Goal: Task Accomplishment & Management: Manage account settings

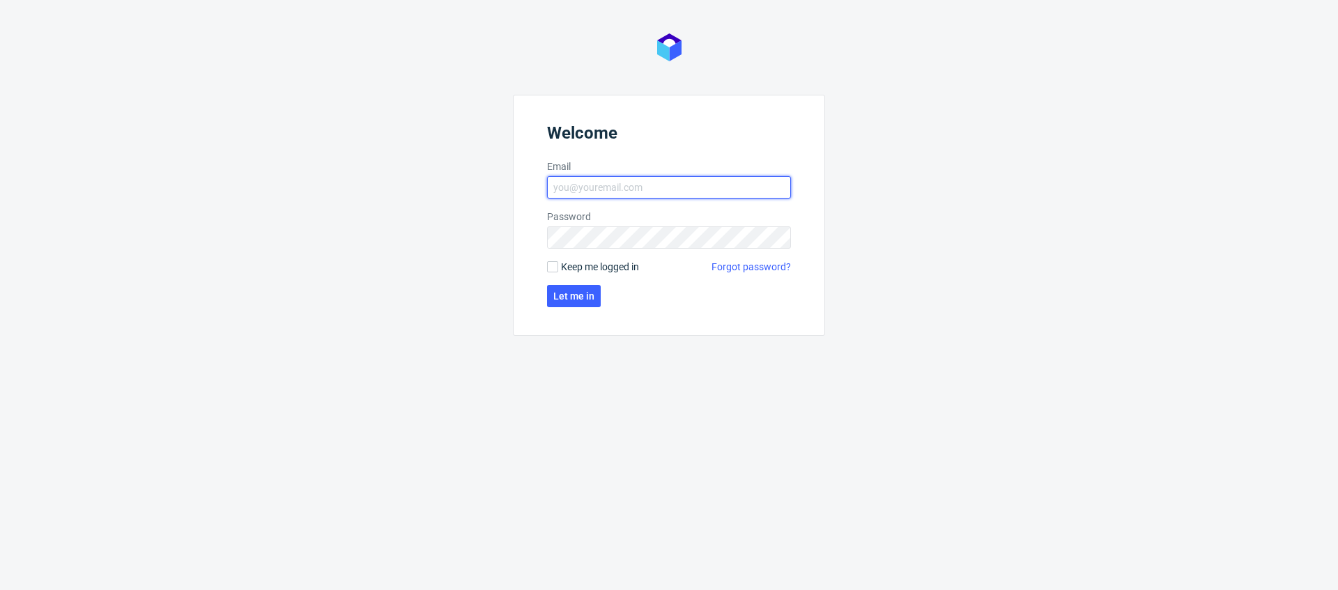
type input "mikolaj.olszanski@packhelp.com"
click at [571, 271] on span "Keep me logged in" at bounding box center [600, 267] width 78 height 14
click at [558, 271] on input "Keep me logged in" at bounding box center [552, 266] width 11 height 11
checkbox input "true"
click at [567, 292] on span "Let me in" at bounding box center [573, 296] width 41 height 10
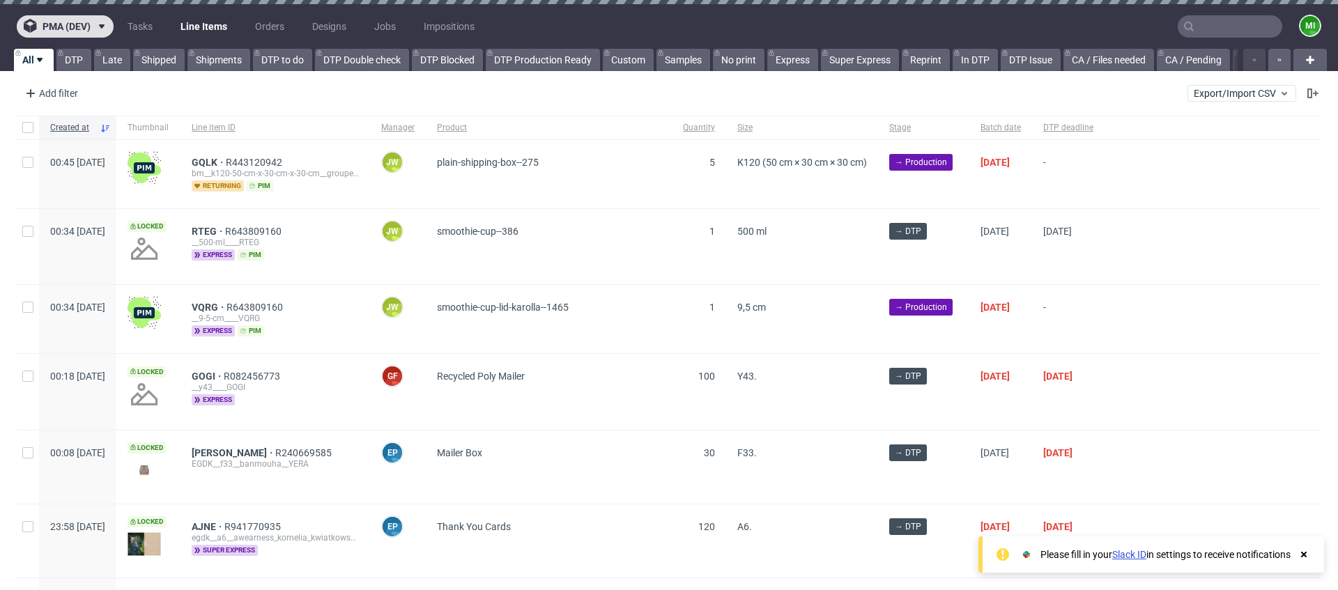
drag, startPoint x: 86, startPoint y: 24, endPoint x: 86, endPoint y: 33, distance: 9.1
click at [86, 25] on span "pma (dev)" at bounding box center [67, 27] width 48 height 10
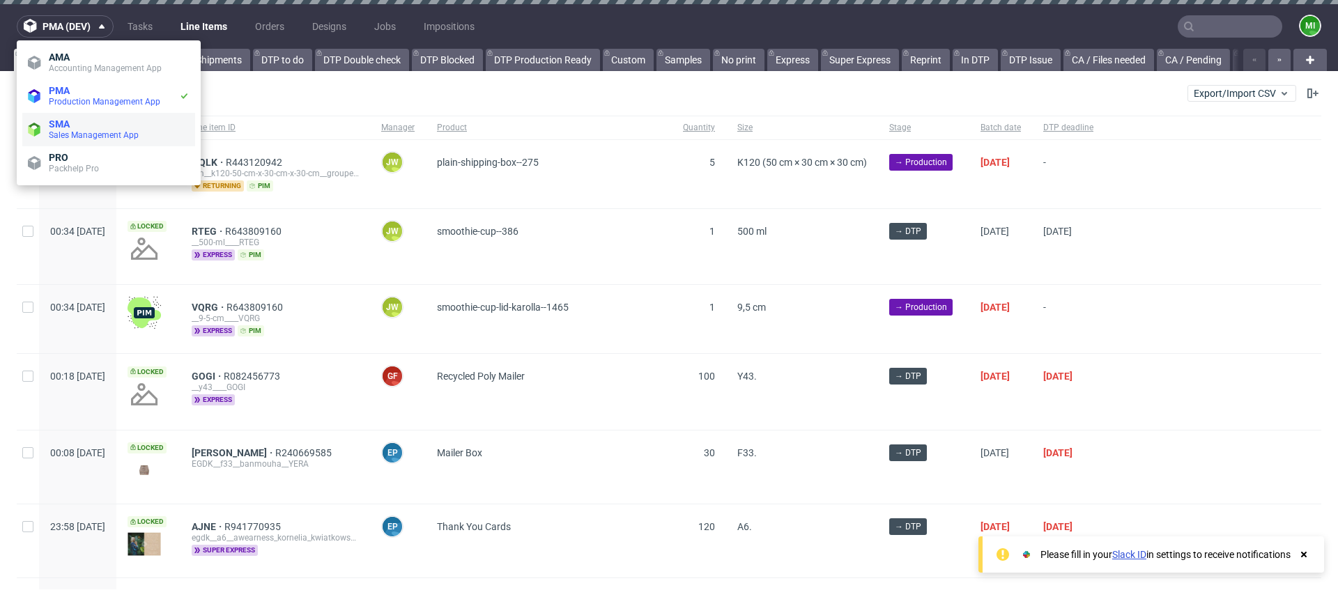
click at [87, 133] on span "Sales Management App" at bounding box center [94, 135] width 90 height 10
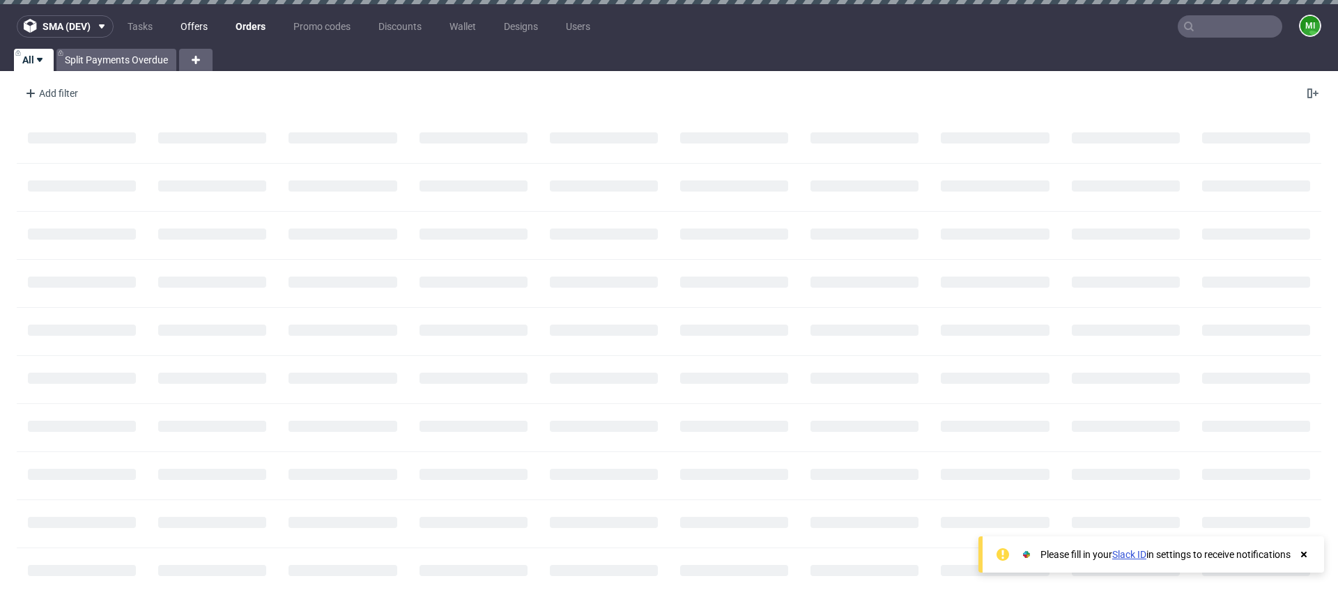
click at [198, 27] on link "Offers" at bounding box center [194, 26] width 44 height 22
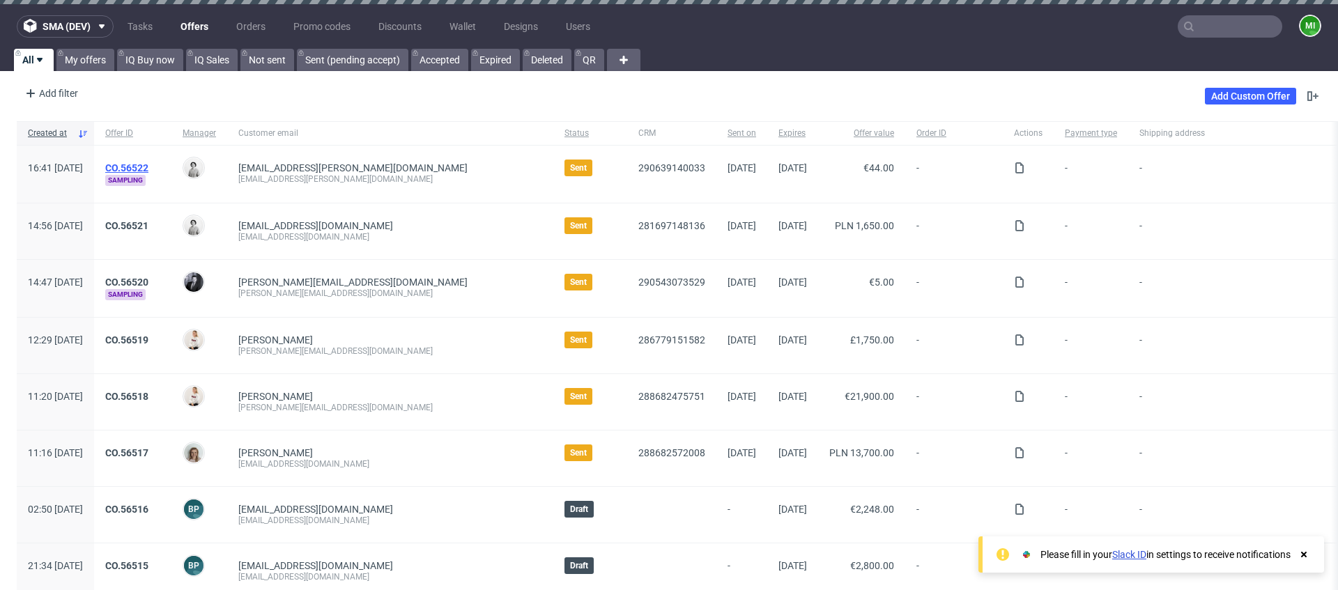
click at [148, 164] on link "CO.56522" at bounding box center [126, 167] width 43 height 11
click at [148, 226] on link "CO.56521" at bounding box center [126, 225] width 43 height 11
click at [162, 272] on div "CO.56520 Sampling" at bounding box center [132, 288] width 77 height 57
click at [148, 279] on link "CO.56520" at bounding box center [126, 282] width 43 height 11
click at [1237, 98] on link "Add Custom Offer" at bounding box center [1250, 96] width 91 height 17
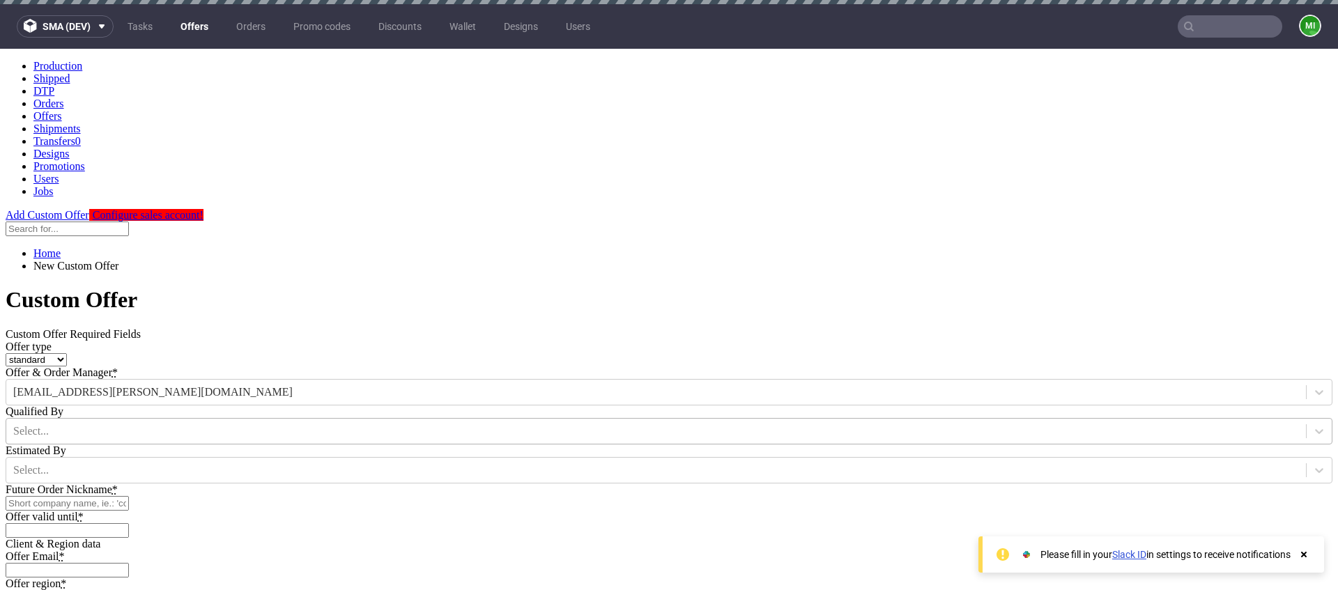
click at [591, 421] on div "Select..." at bounding box center [656, 431] width 1300 height 21
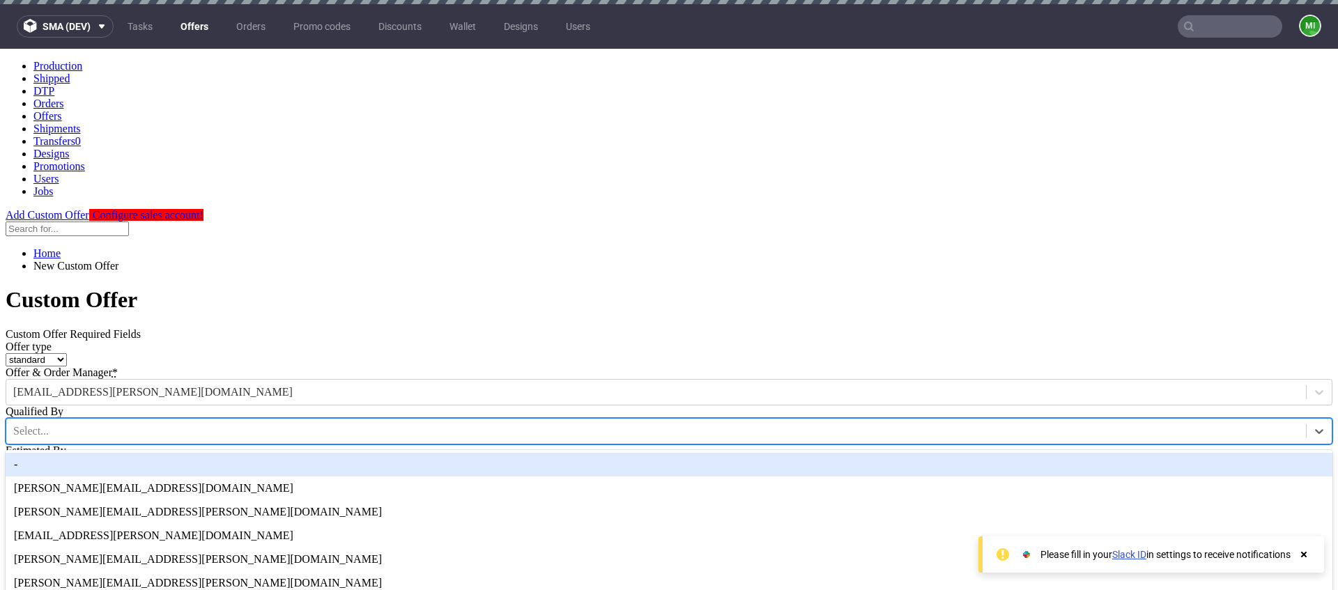
click at [571, 477] on div "adrian.margula@packhelp.com" at bounding box center [669, 489] width 1327 height 24
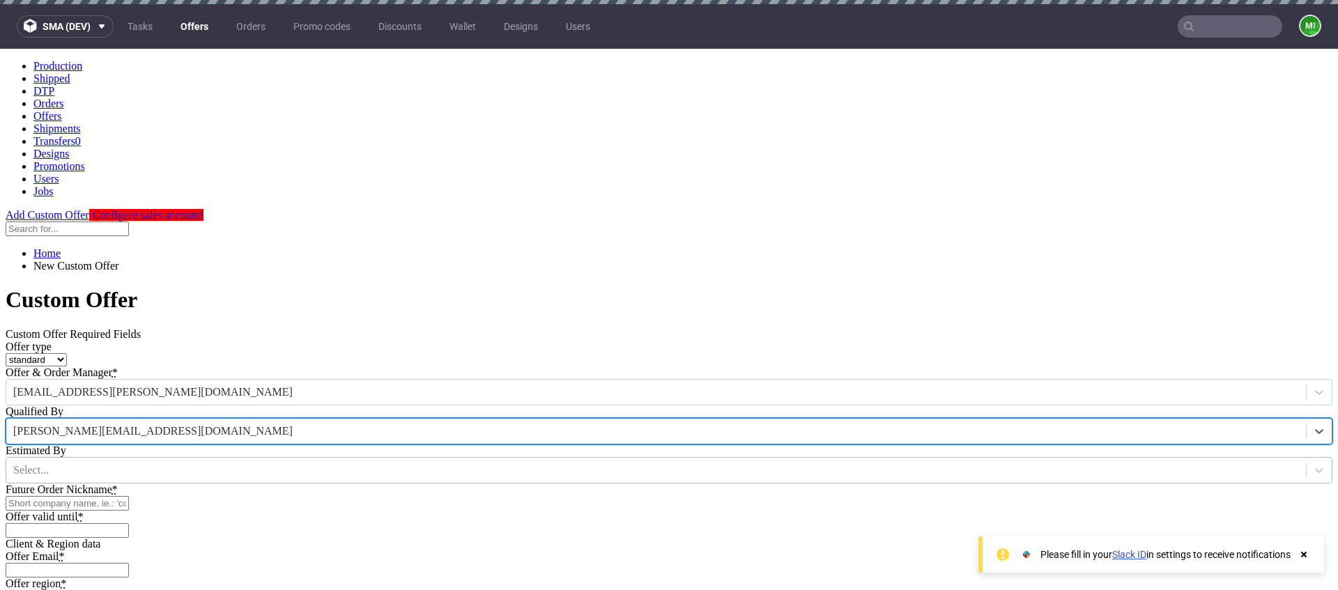
click at [592, 463] on div at bounding box center [656, 470] width 1286 height 15
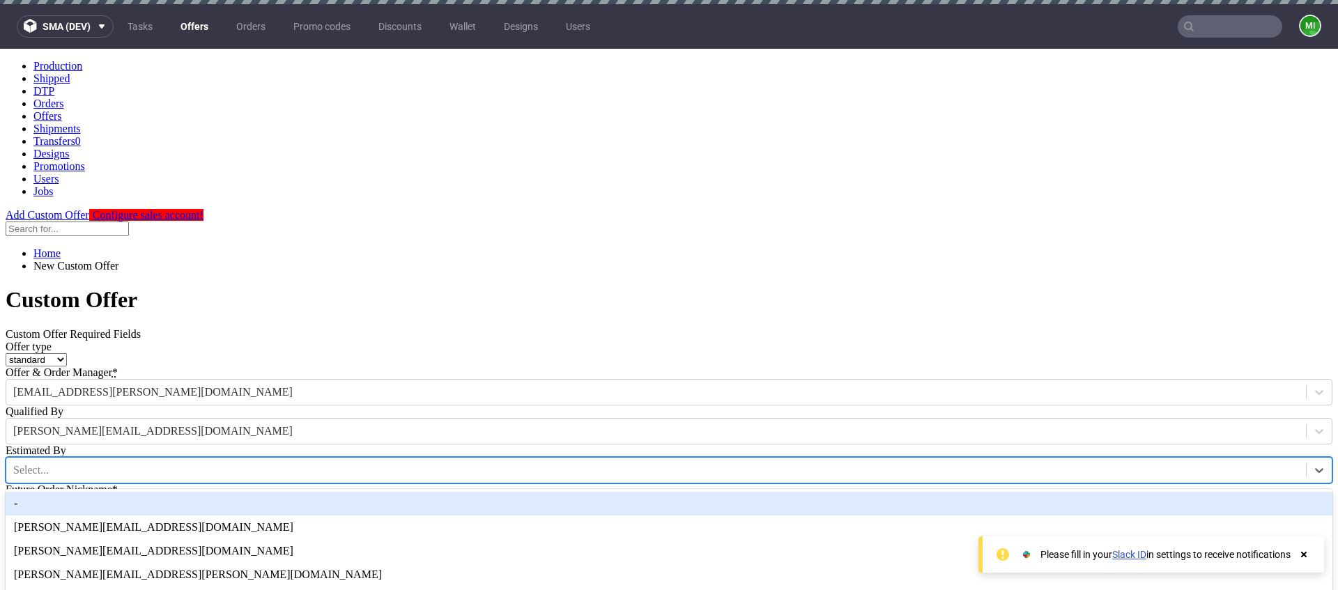
click at [583, 492] on div "-" at bounding box center [669, 504] width 1327 height 24
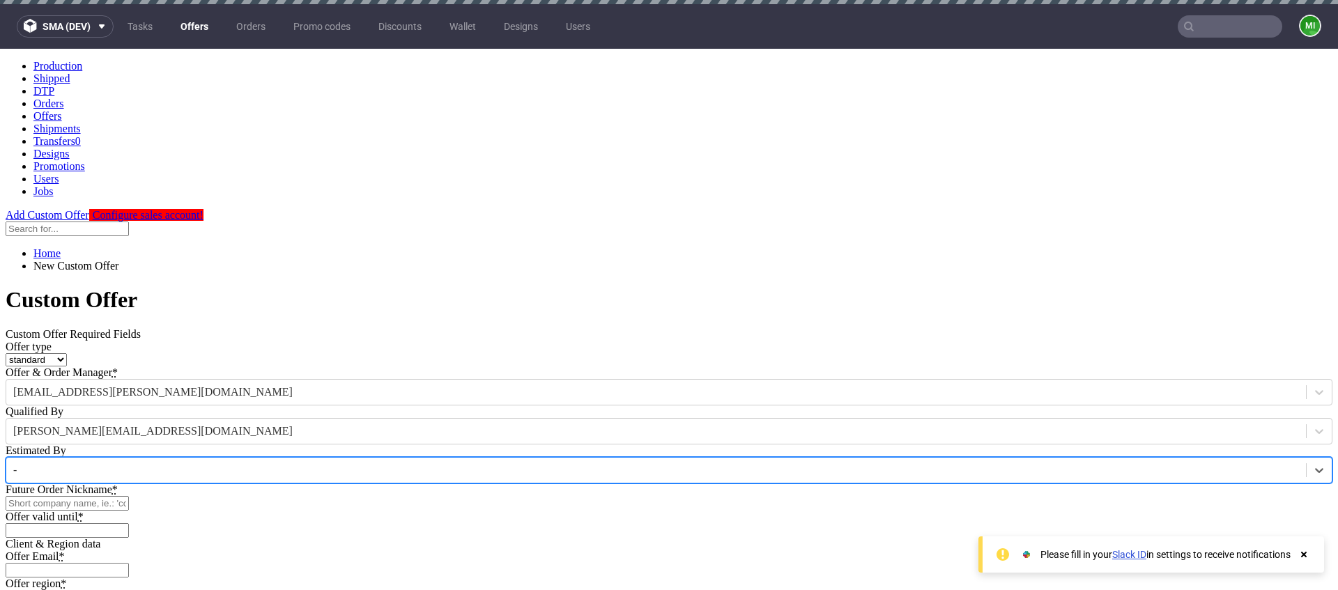
click at [585, 463] on div at bounding box center [656, 470] width 1286 height 15
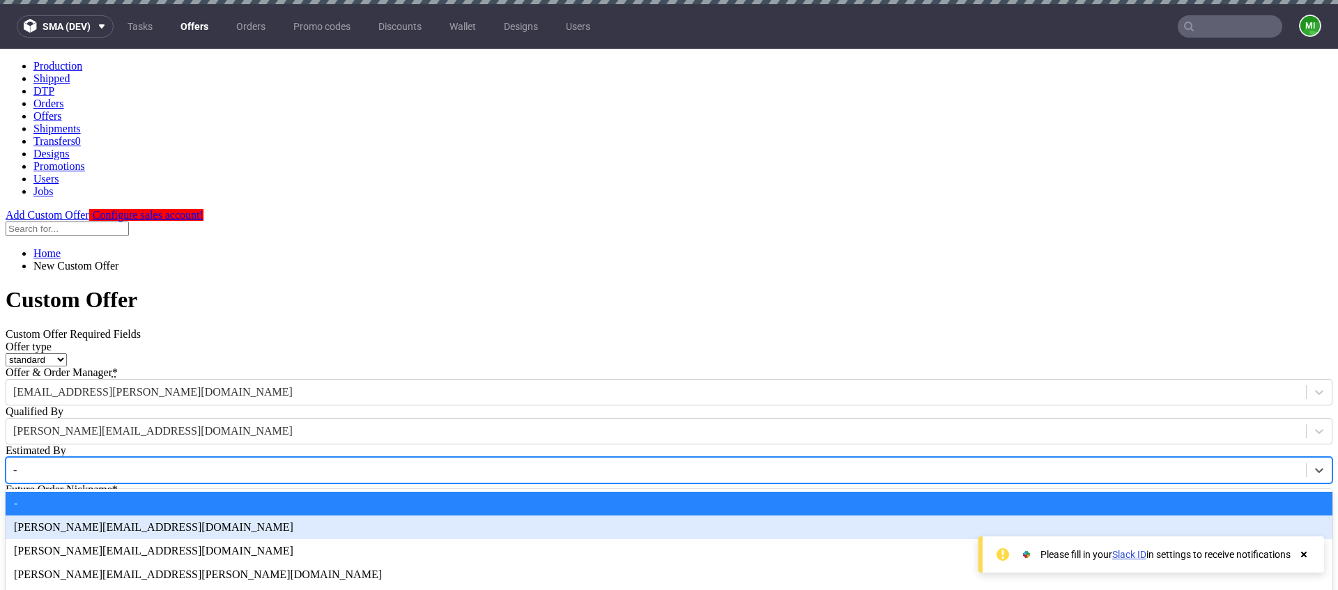
click at [552, 516] on div "adam.fabirkiewicz@packhelp.com" at bounding box center [669, 528] width 1327 height 24
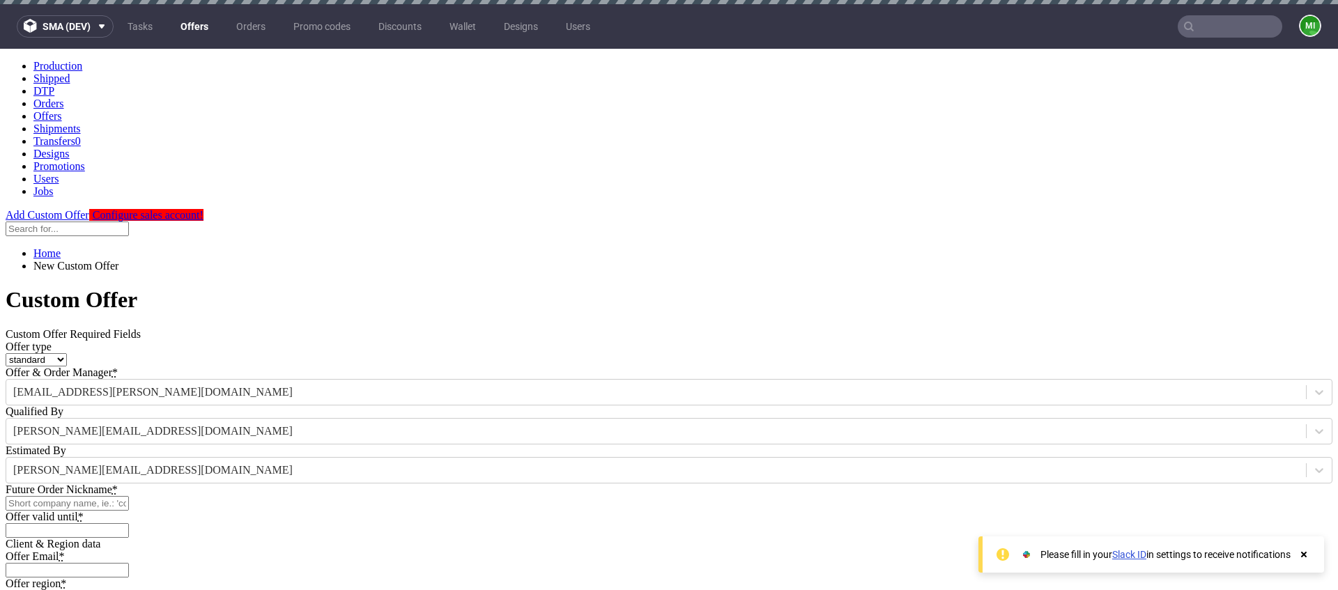
click at [129, 496] on input "Future Order Nickname *" at bounding box center [67, 503] width 123 height 15
type input "mane2e"
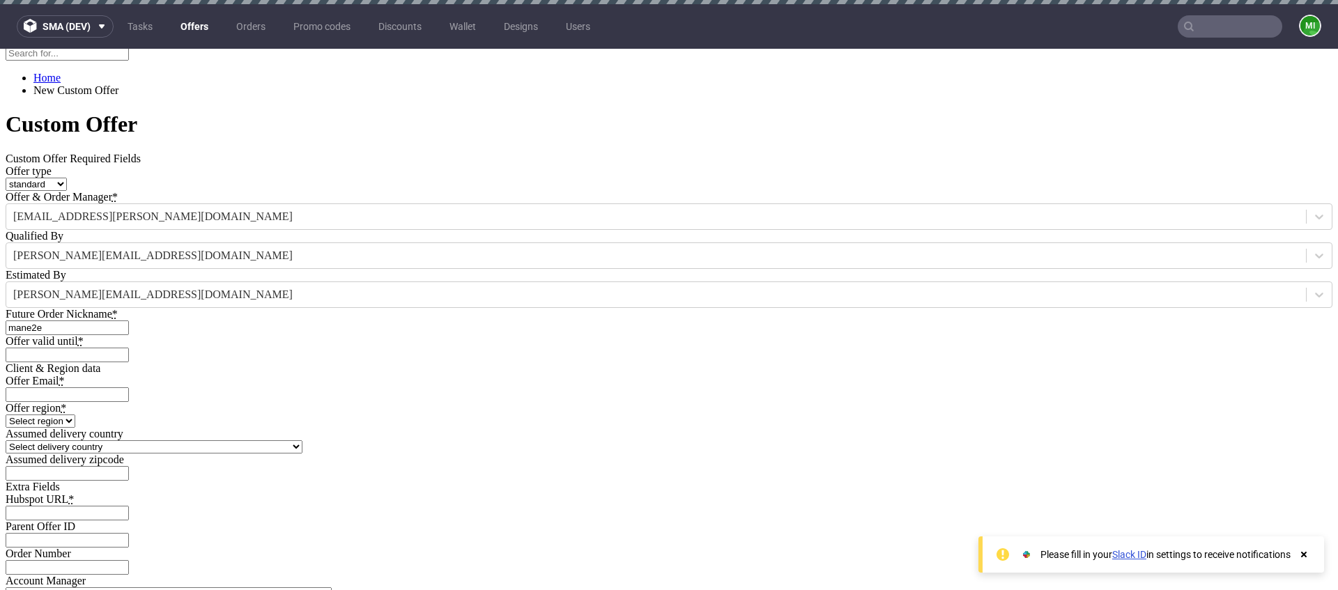
scroll to position [289, 0]
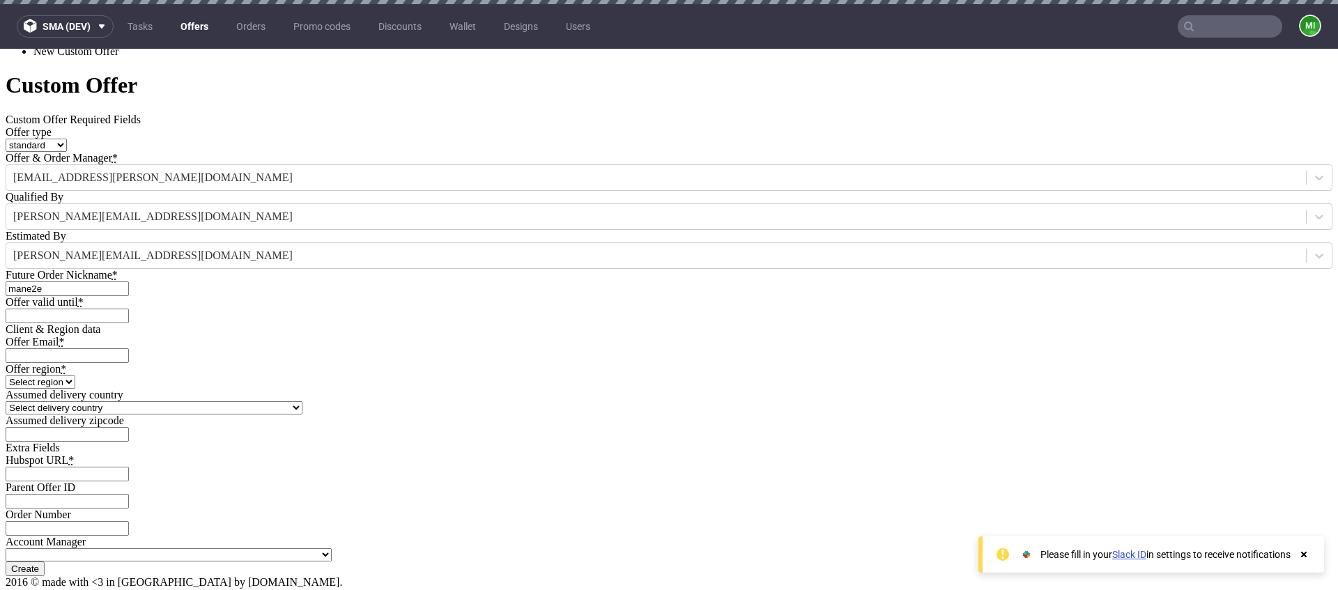
click at [129, 348] on input "Offer Email *" at bounding box center [67, 355] width 123 height 15
type input "mikolaj.olszanski@packhelp.com"
click at [75, 376] on select "Select region eu gb de pl fr it es" at bounding box center [41, 382] width 70 height 13
select select "gb"
click at [75, 376] on select "Select region eu gb de pl fr it es" at bounding box center [41, 382] width 70 height 13
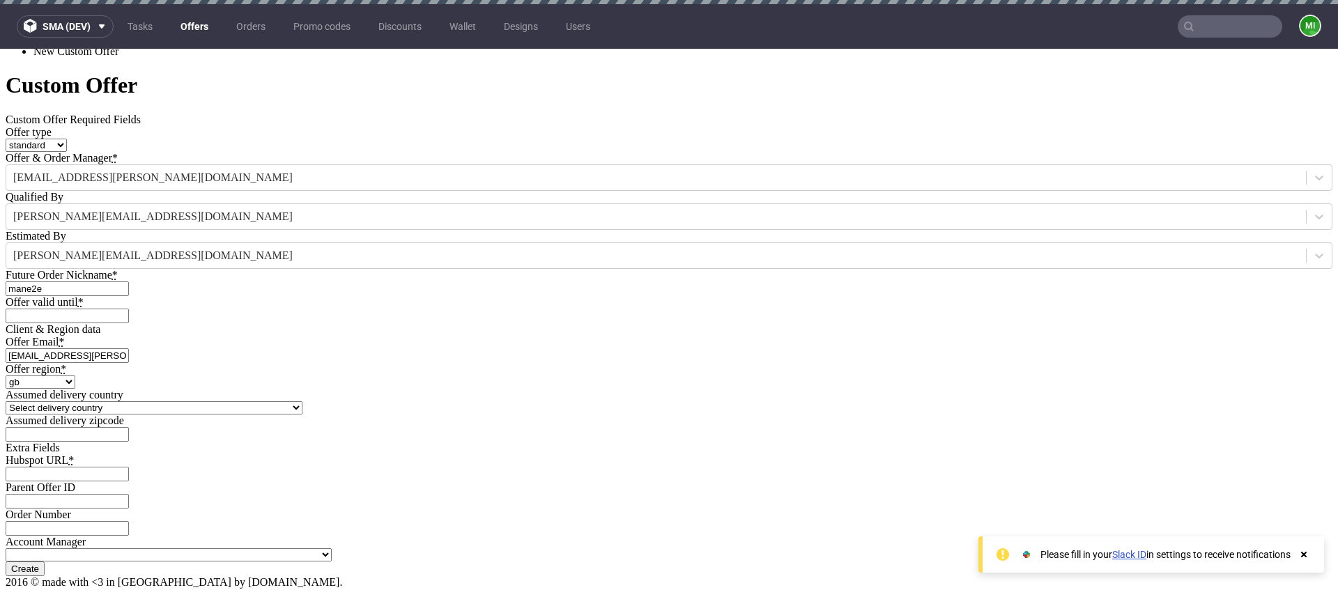
click at [129, 467] on input "Hubspot URL *" at bounding box center [67, 474] width 123 height 15
type input "https://app-eu1.hubspot.com/contacts/139493128/record/0-3/8488160482"
click at [923, 478] on form "Custom Offer Custom Offer Required Fields Offer type standard prototyping sampl…" at bounding box center [669, 323] width 1327 height 503
click at [45, 562] on input "Create" at bounding box center [25, 569] width 39 height 15
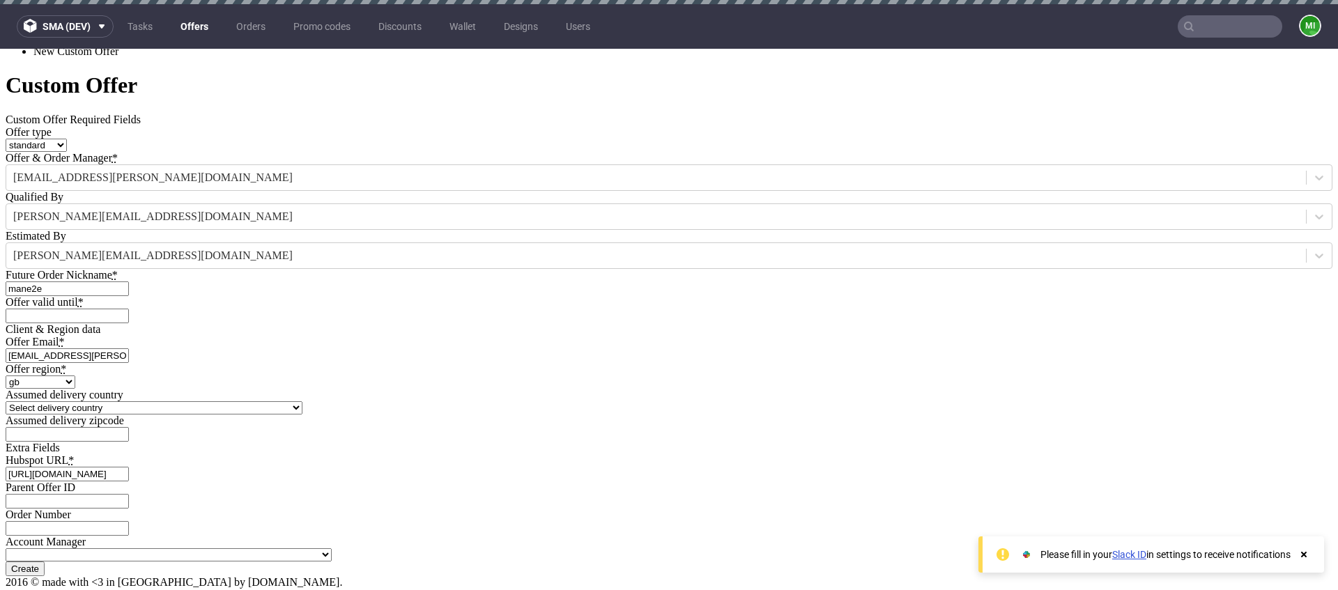
type input "Please wait..."
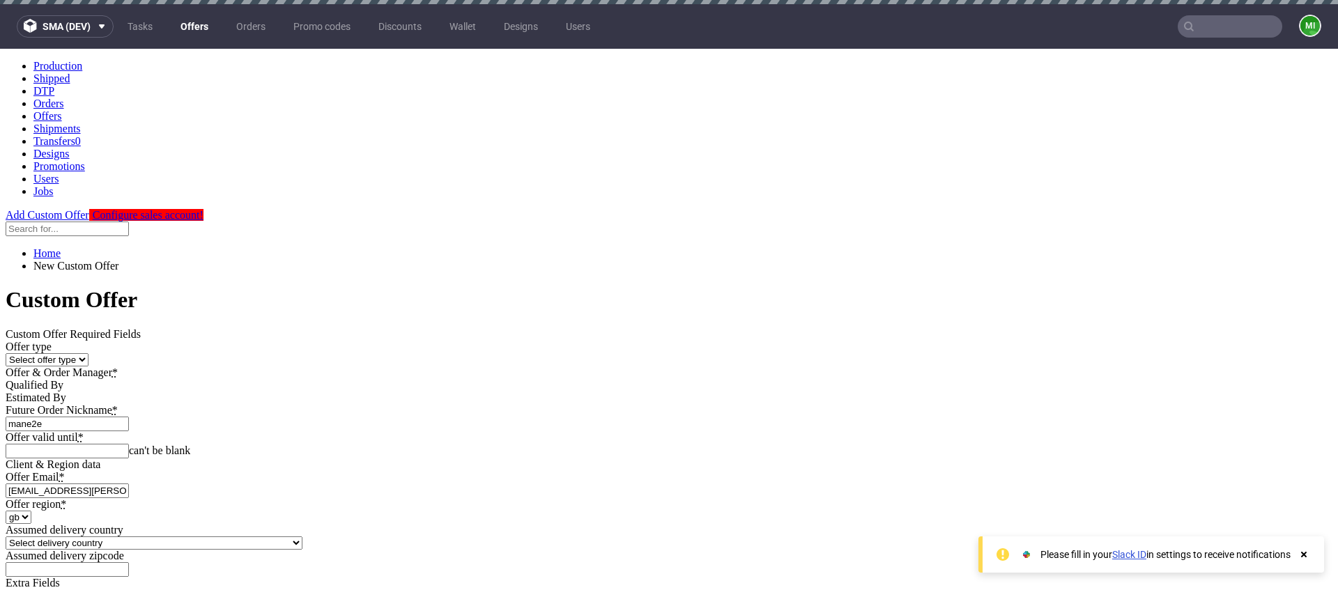
scroll to position [0, 0]
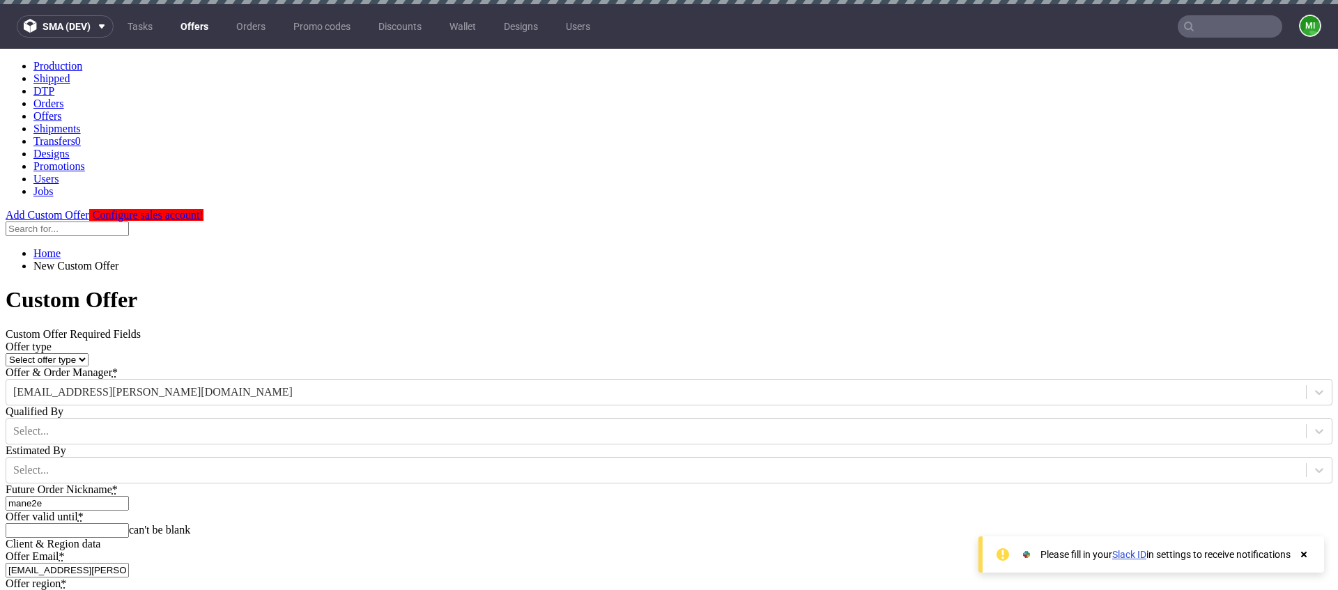
click at [561, 400] on div "Offer type Select offer type standard prototyping sampling Offer & Order Manage…" at bounding box center [669, 439] width 1327 height 197
click at [129, 523] on input "Offer valid until *" at bounding box center [67, 530] width 123 height 15
type input "2025-09-24"
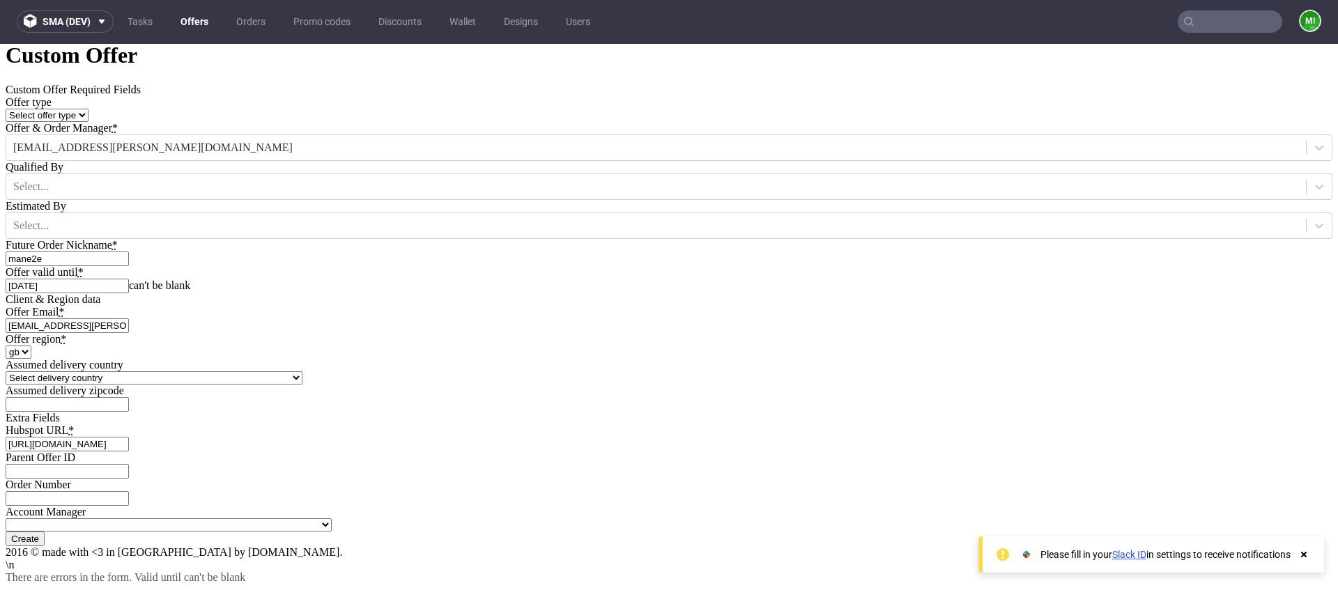
scroll to position [8, 0]
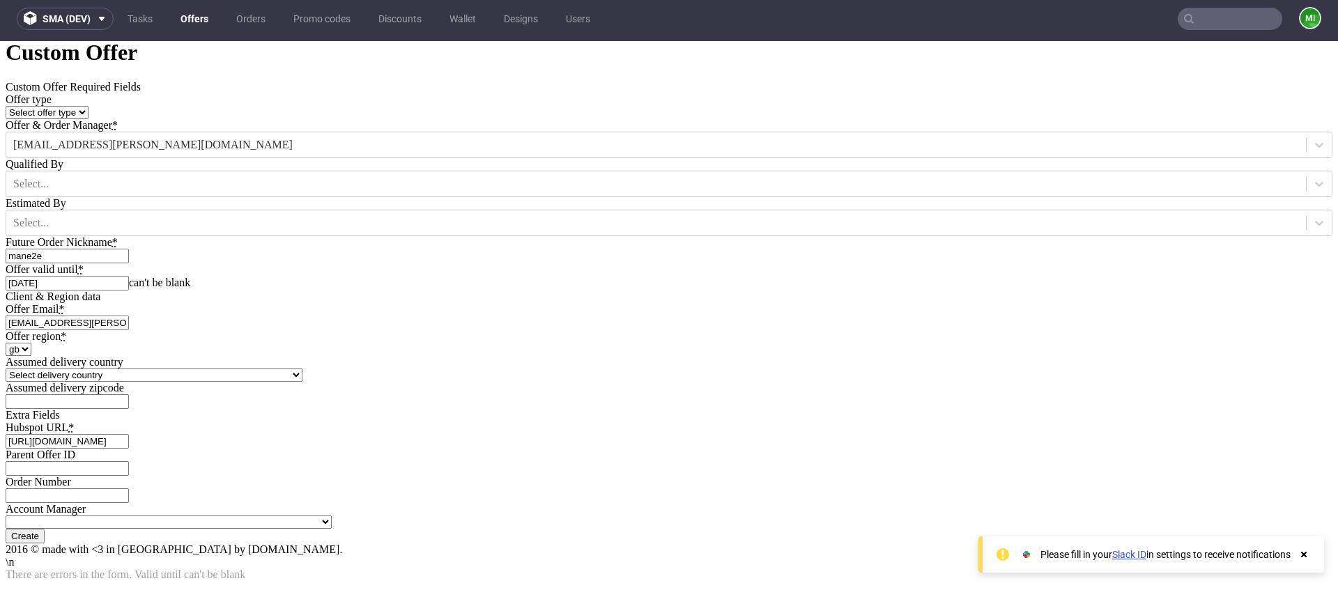
click at [45, 529] on input "Create" at bounding box center [25, 536] width 39 height 15
type input "Please wait..."
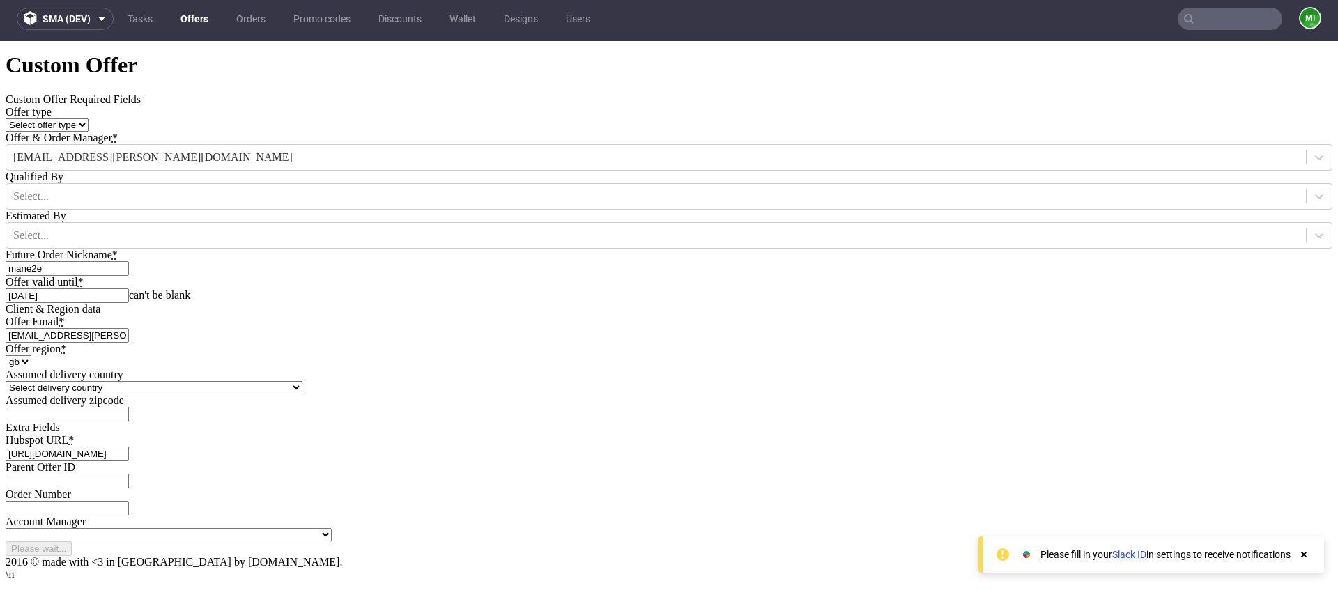
click at [1304, 555] on use at bounding box center [1304, 555] width 6 height 6
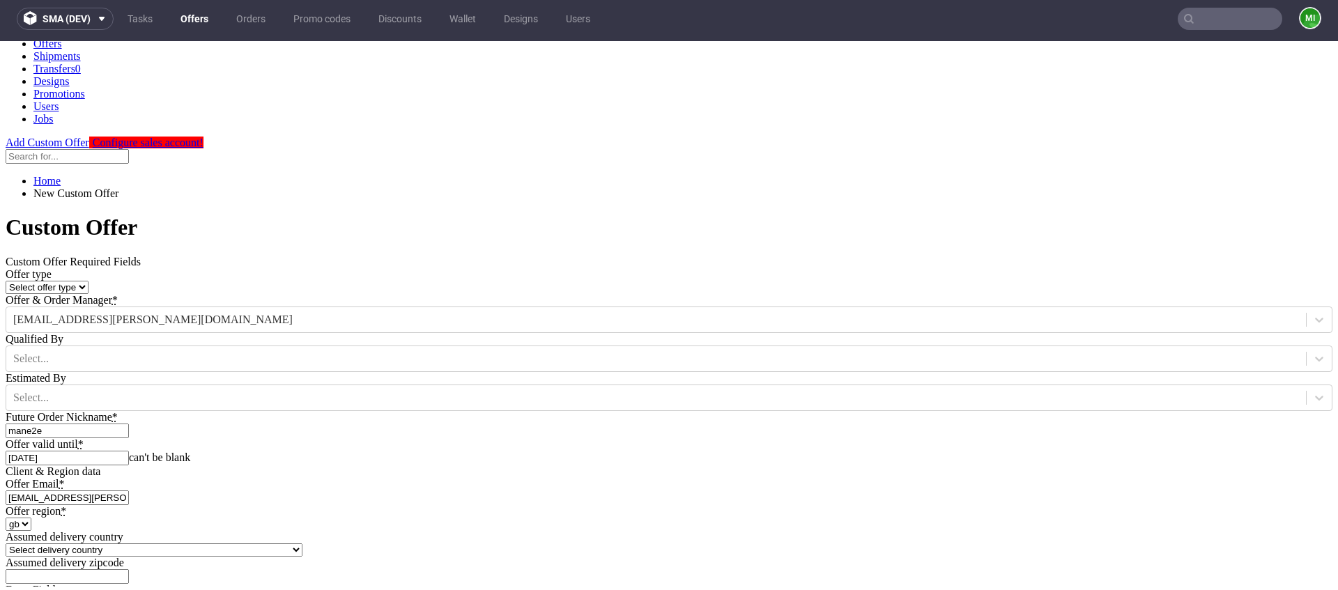
scroll to position [0, 0]
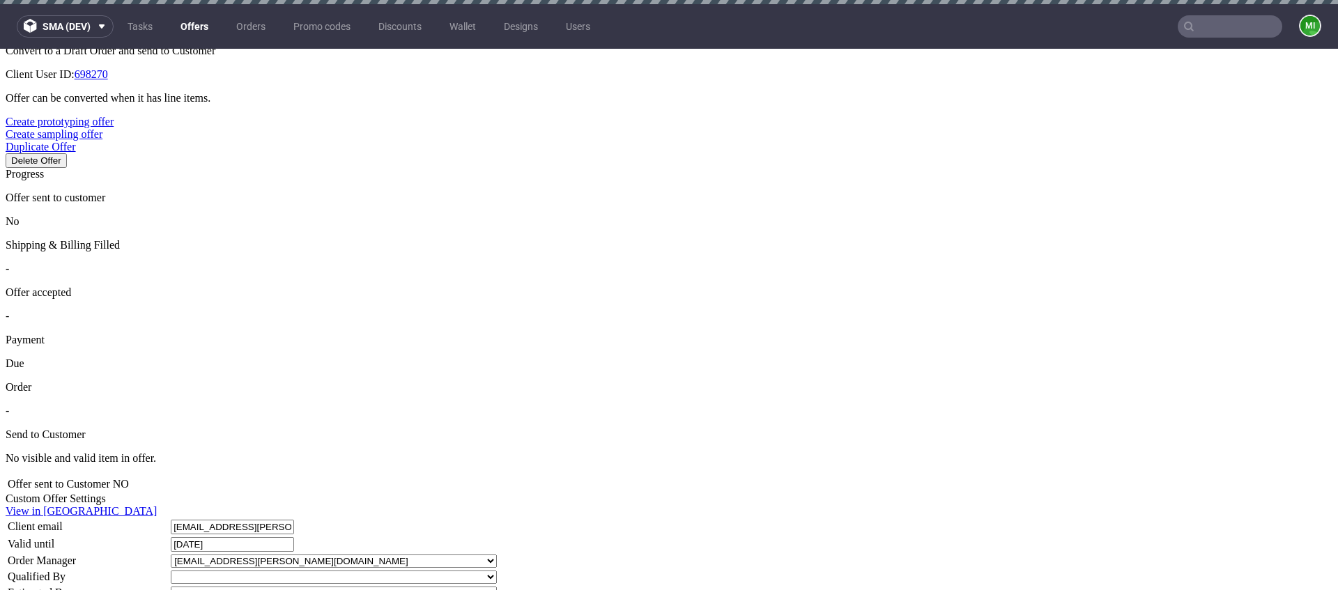
scroll to position [387, 0]
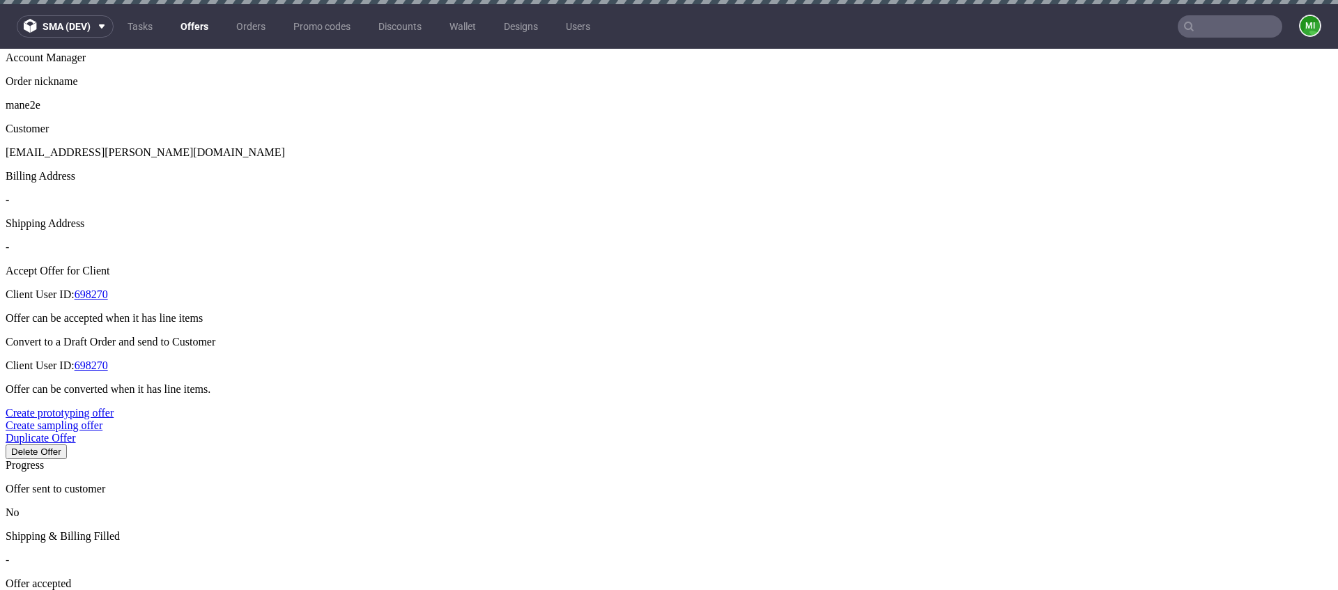
drag, startPoint x: 663, startPoint y: 282, endPoint x: 604, endPoint y: 291, distance: 59.1
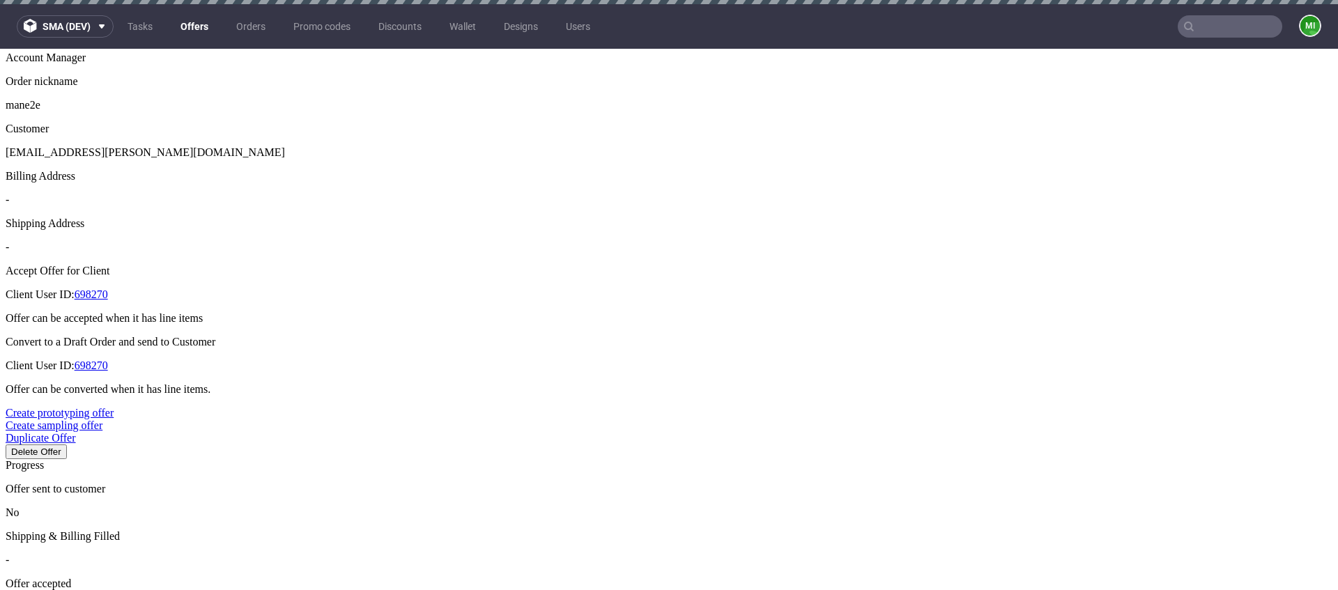
type input "2"
type input "50%"
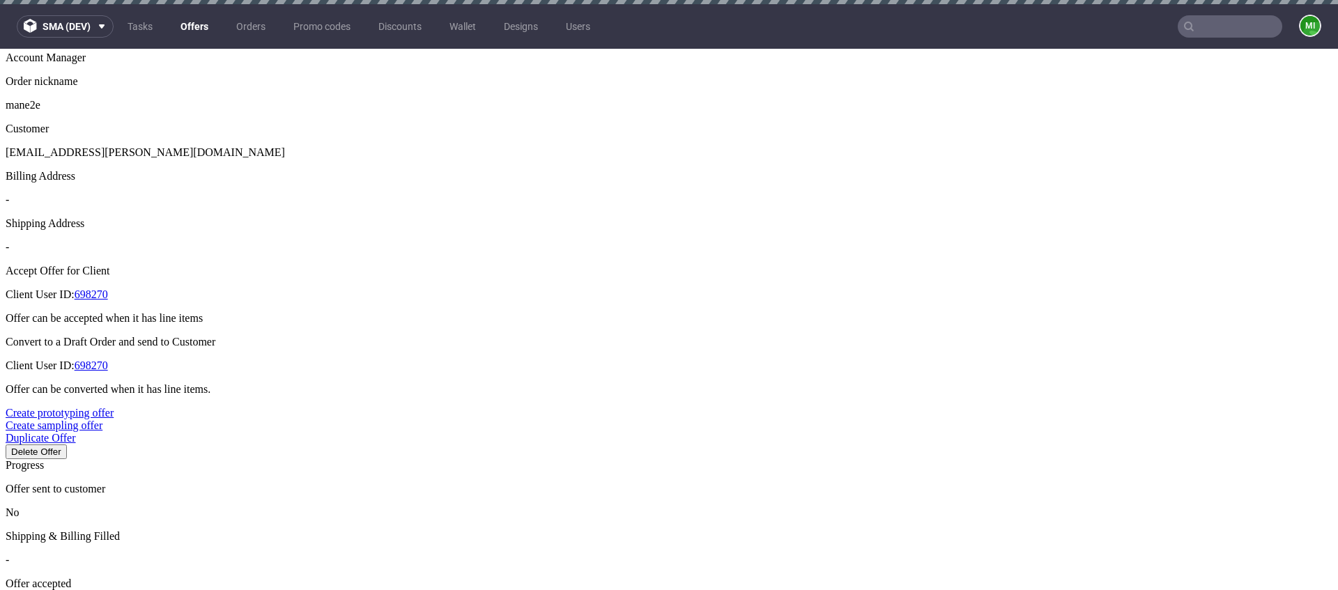
type input "2025-09-27"
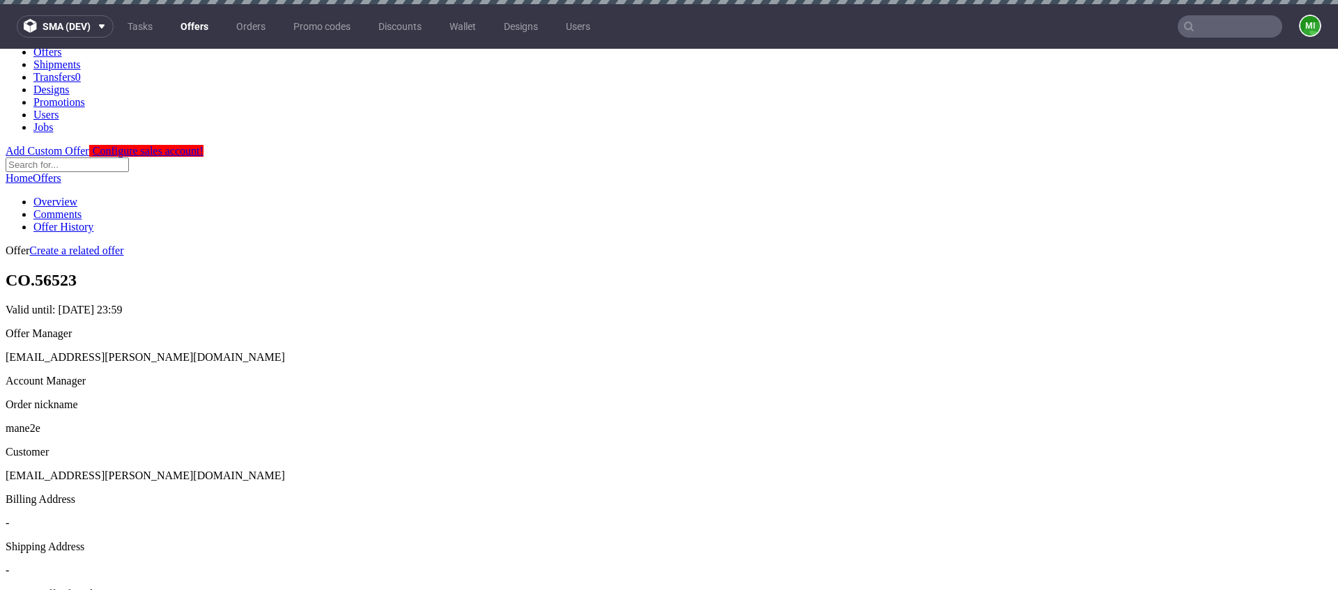
scroll to position [0, 0]
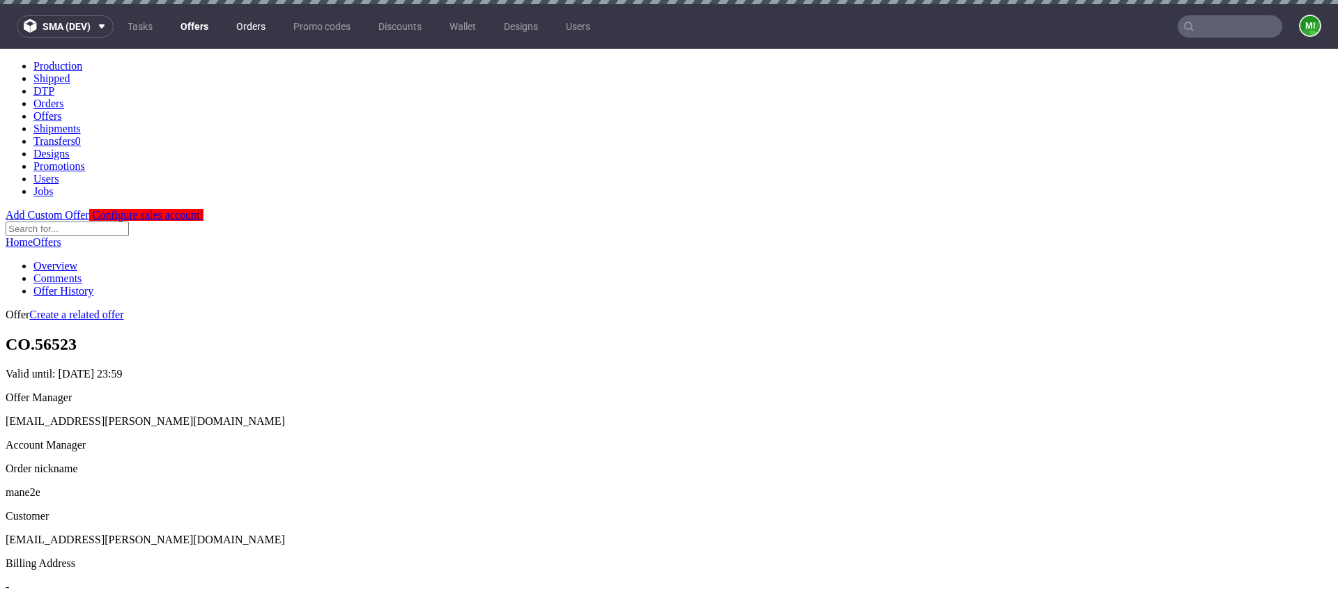
click at [252, 23] on link "Orders" at bounding box center [251, 26] width 46 height 22
click at [242, 26] on link "Orders" at bounding box center [251, 26] width 46 height 22
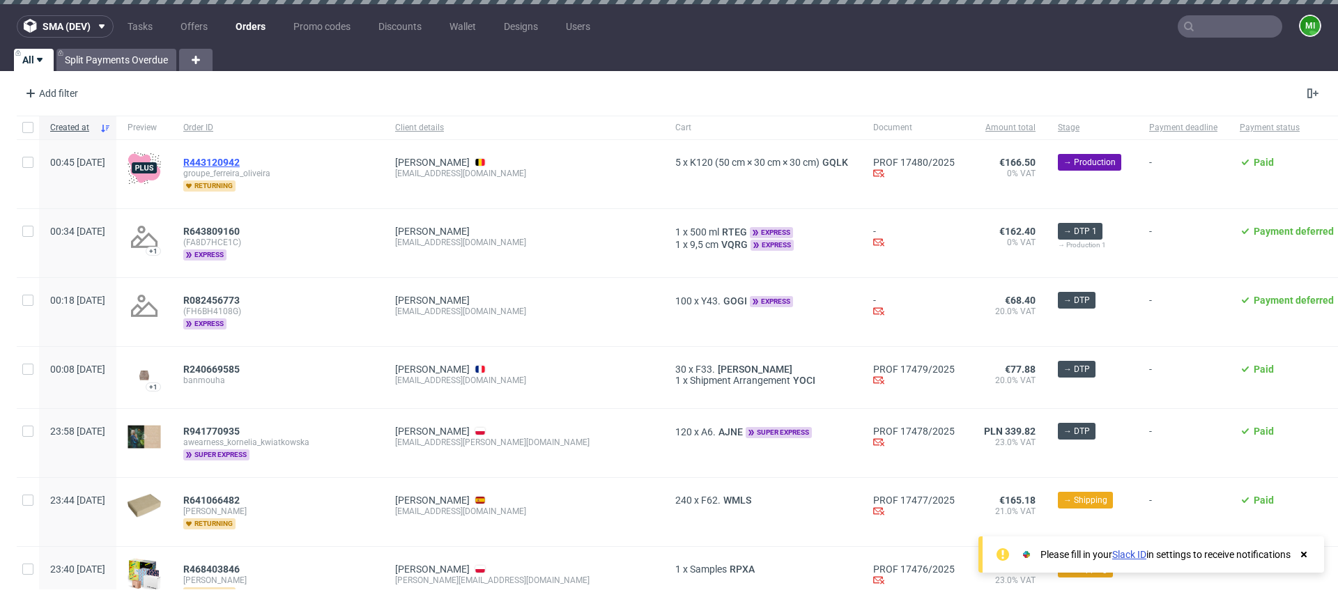
click at [240, 162] on span "R443120942" at bounding box center [211, 162] width 56 height 11
click at [240, 228] on span "R643809160" at bounding box center [211, 231] width 56 height 11
click at [238, 300] on span "R082456773" at bounding box center [211, 300] width 56 height 11
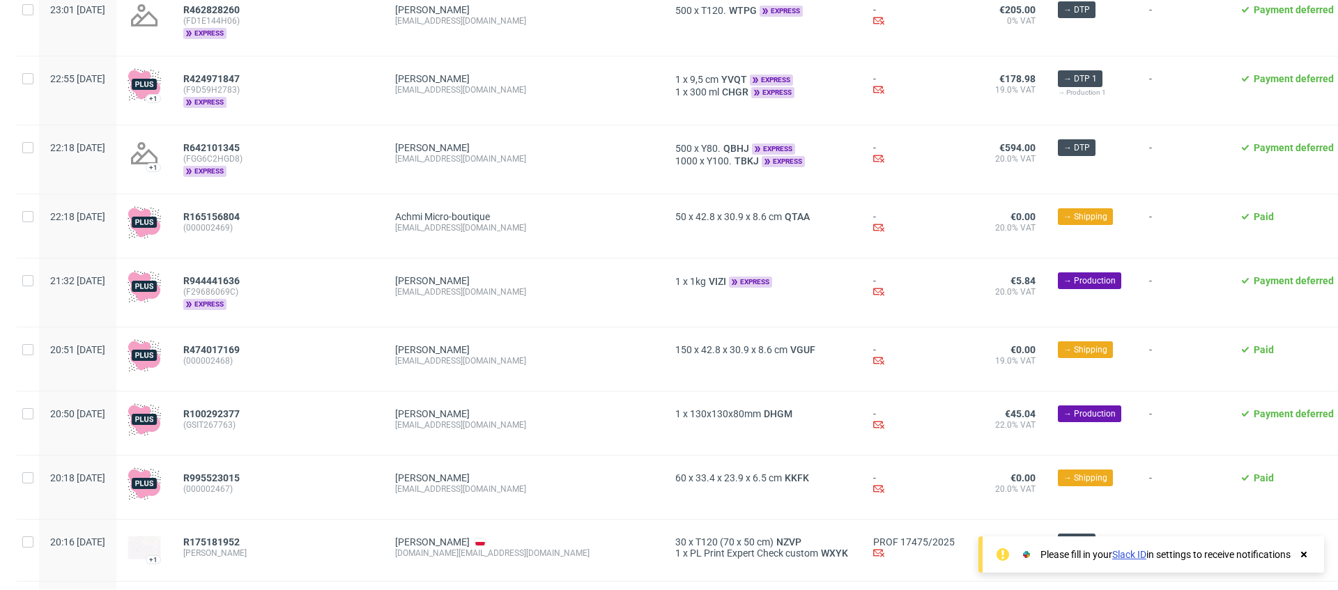
scroll to position [594, 0]
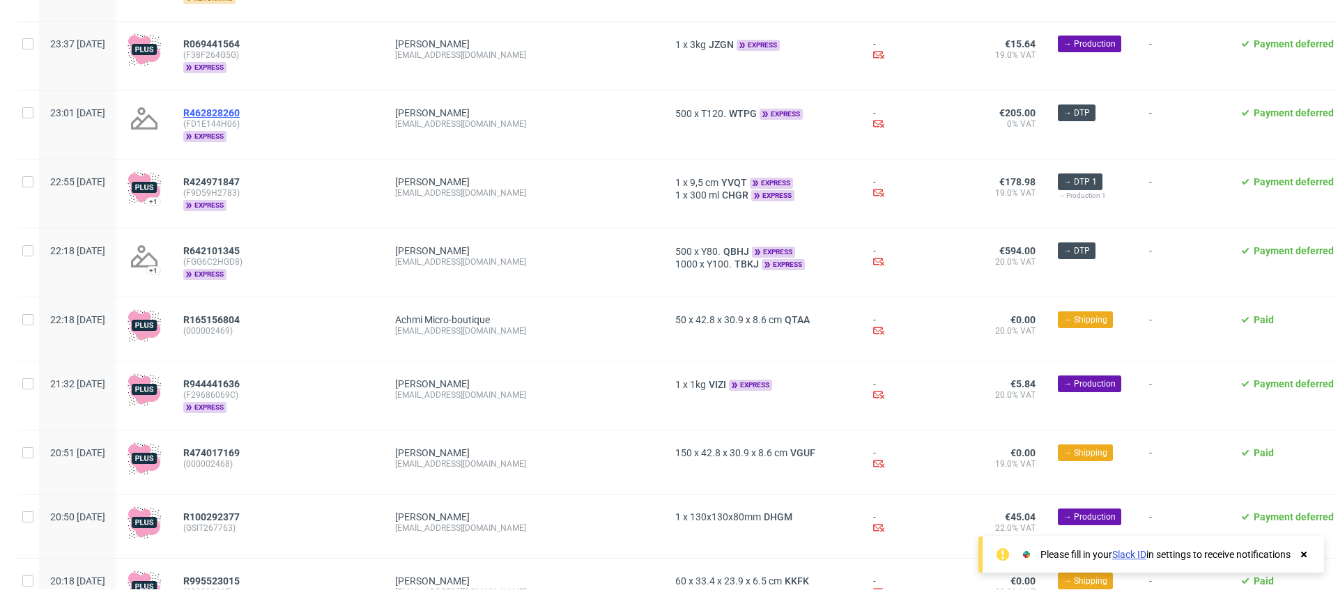
click at [240, 109] on span "R462828260" at bounding box center [211, 112] width 56 height 11
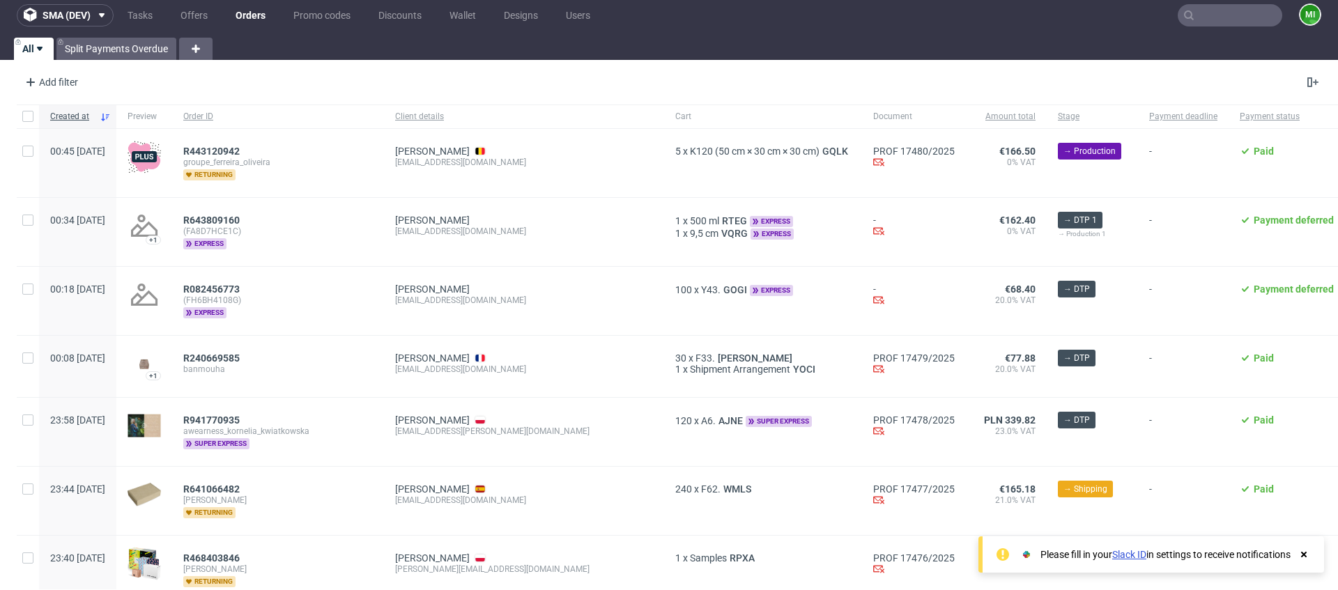
scroll to position [0, 0]
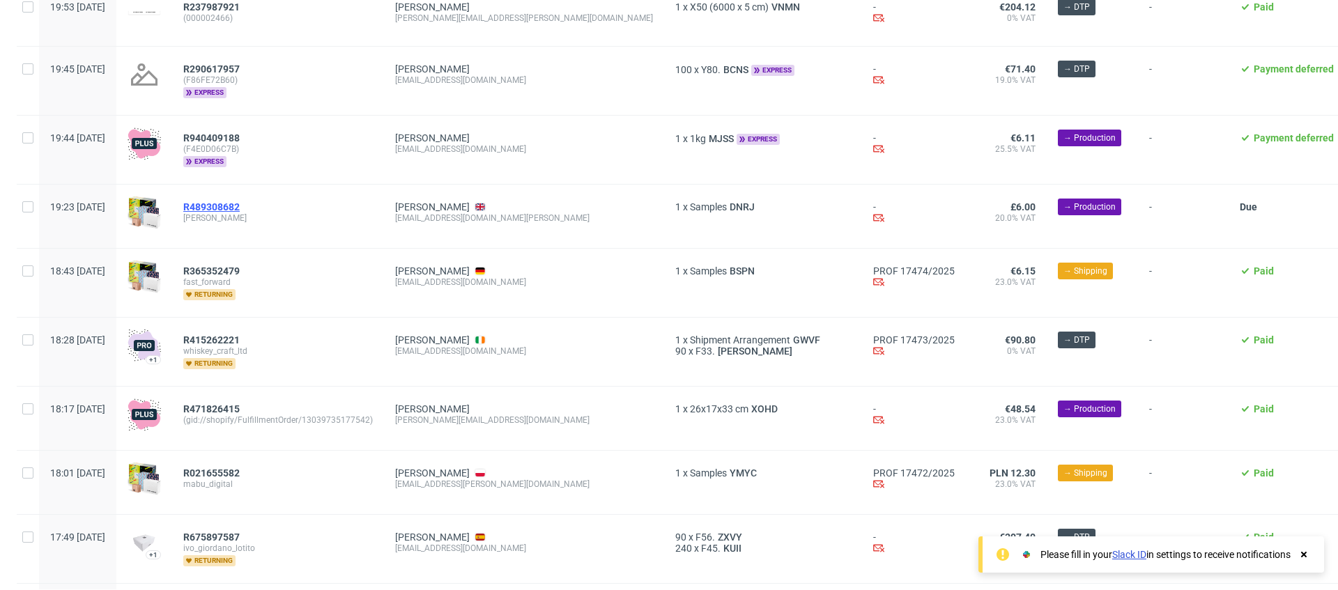
click at [240, 208] on span "R489308682" at bounding box center [211, 206] width 56 height 11
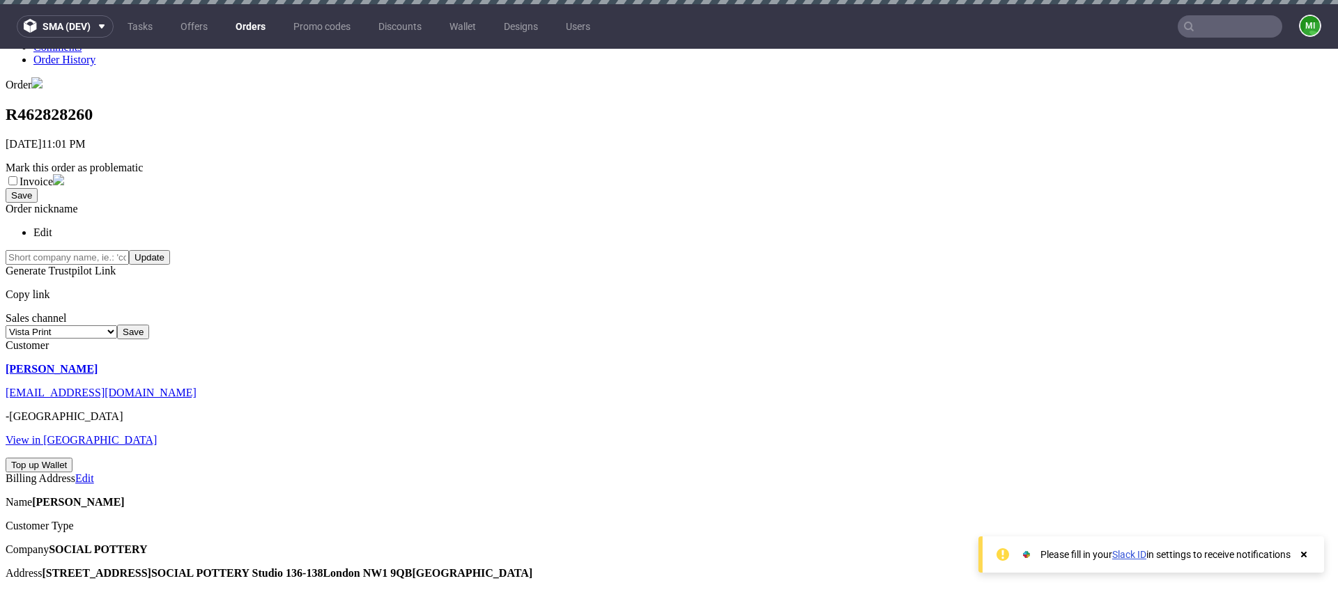
scroll to position [448, 0]
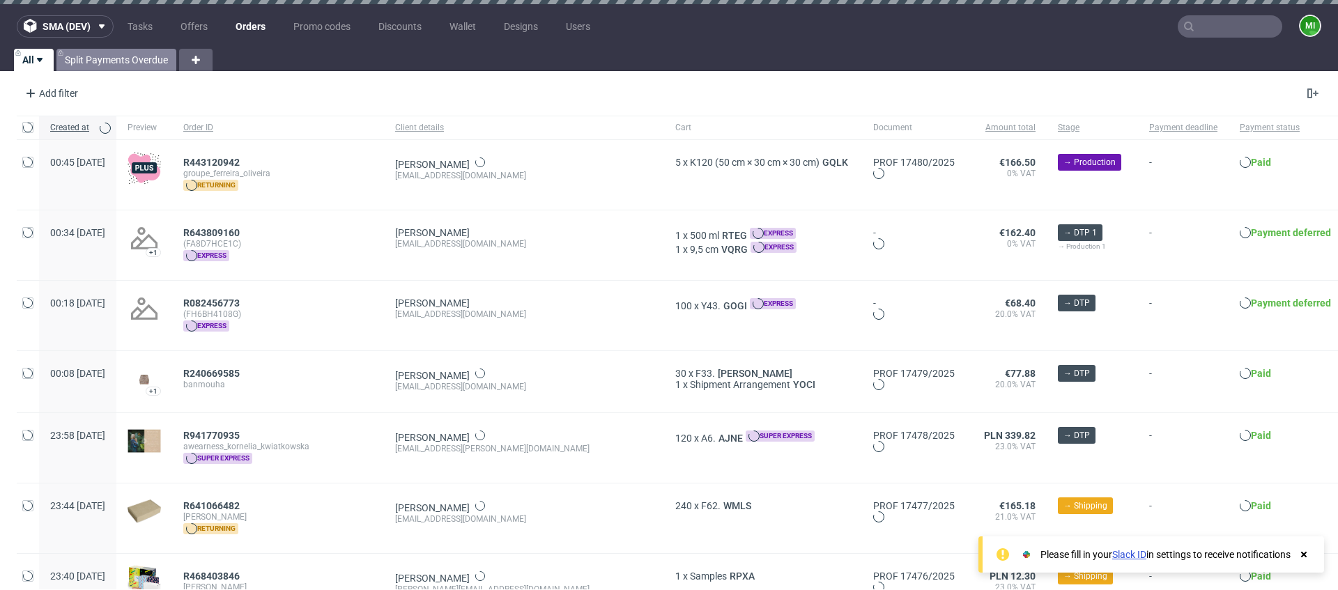
click at [152, 61] on link "Split Payments Overdue" at bounding box center [116, 60] width 120 height 22
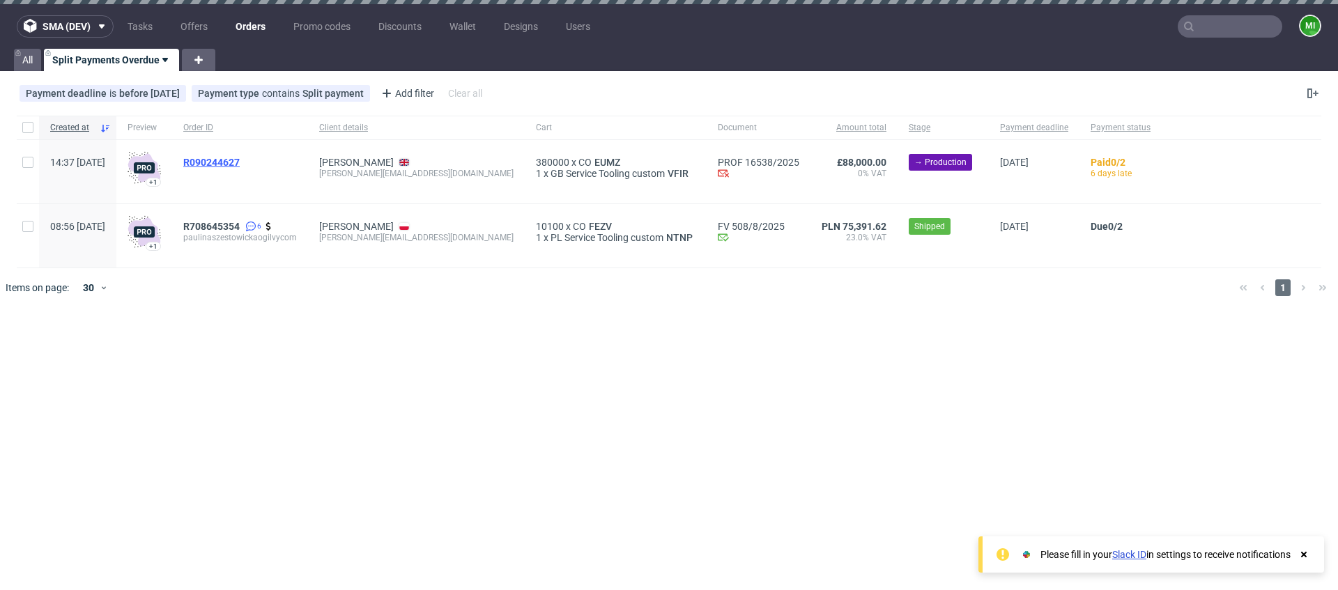
click at [240, 162] on span "R090244627" at bounding box center [211, 162] width 56 height 11
click at [253, 155] on div "R090244627" at bounding box center [240, 171] width 136 height 63
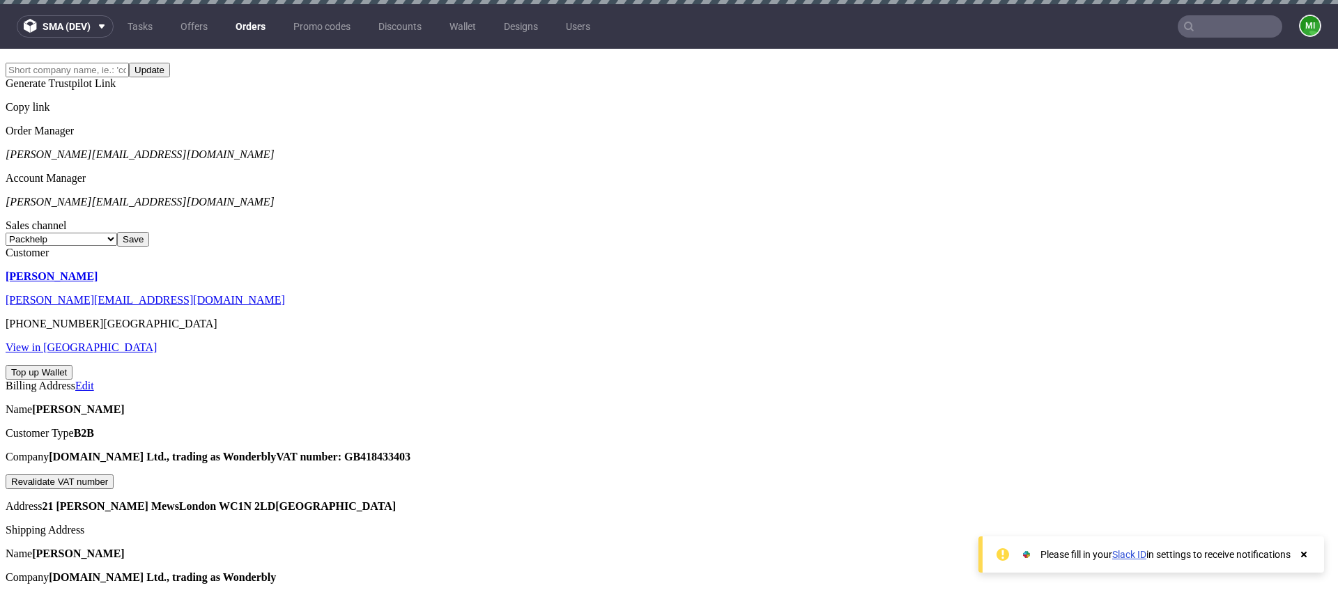
scroll to position [679, 0]
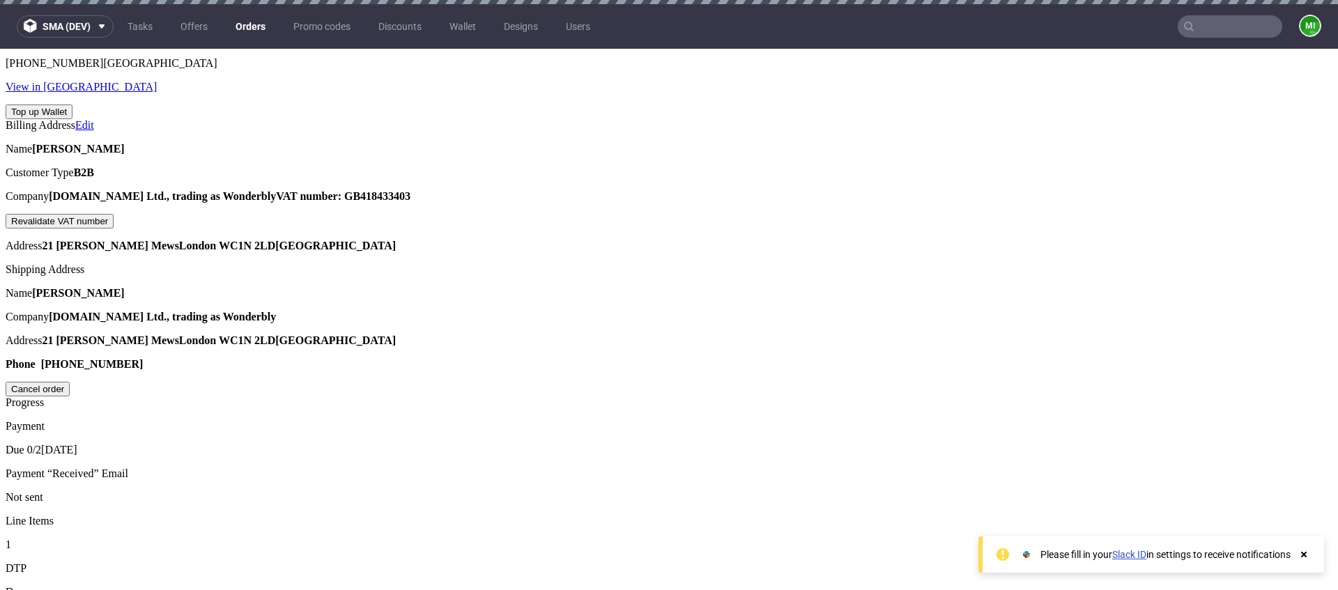
type input "[DATE]"
